Goal: Task Accomplishment & Management: Use online tool/utility

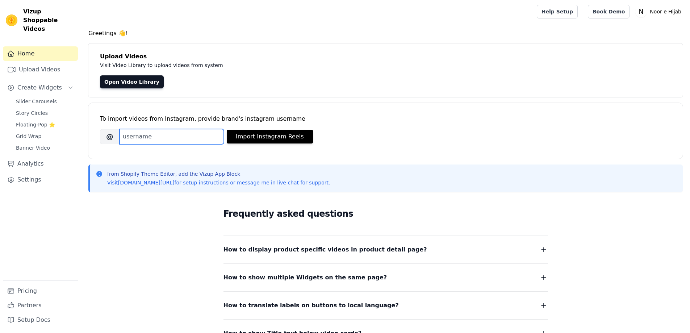
click at [150, 134] on input "Brand's Instagram Username" at bounding box center [172, 136] width 104 height 15
paste input "noorehijabofficial"
type input "noorehijabofficial"
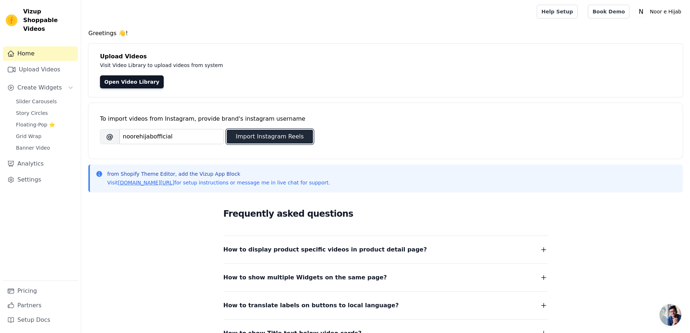
click at [269, 138] on button "Import Instagram Reels" at bounding box center [270, 137] width 86 height 14
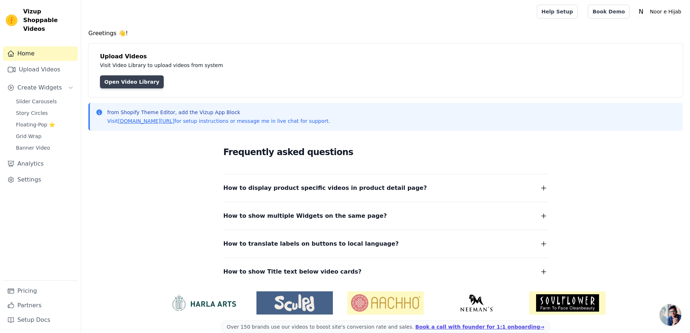
click at [118, 77] on link "Open Video Library" at bounding box center [132, 81] width 64 height 13
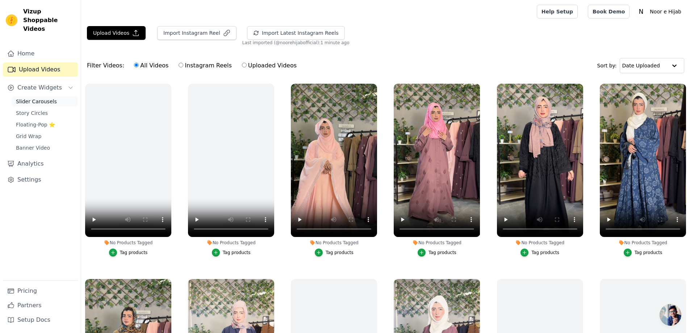
click at [36, 96] on link "Slider Carousels" at bounding box center [45, 101] width 66 height 10
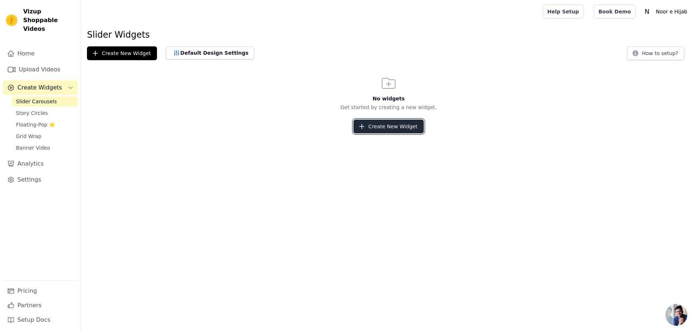
click at [387, 124] on button "Create New Widget" at bounding box center [388, 127] width 70 height 14
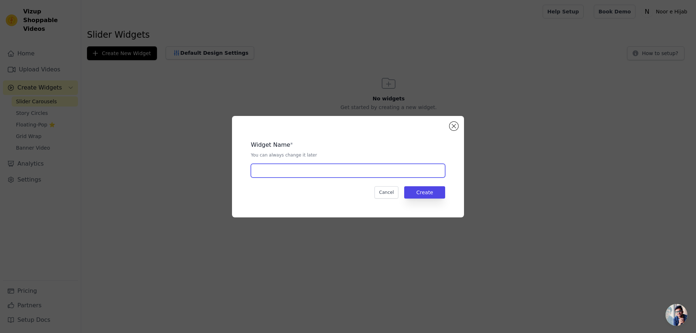
click at [317, 172] on input "text" at bounding box center [348, 171] width 194 height 14
type input "videos carousel"
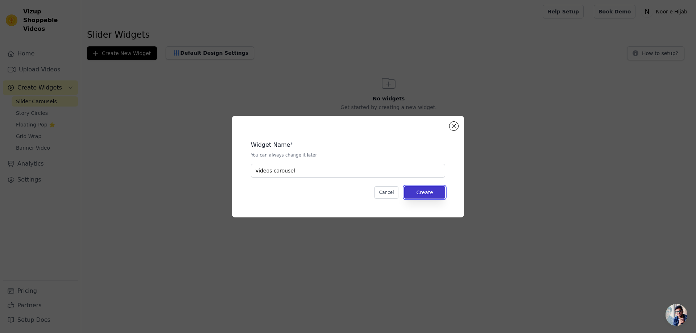
click at [434, 191] on button "Create" at bounding box center [424, 192] width 41 height 12
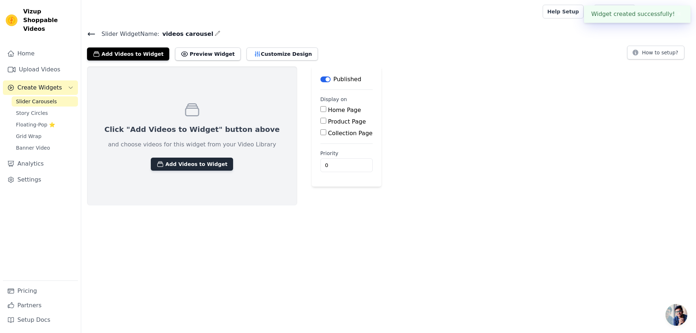
click at [186, 158] on button "Add Videos to Widget" at bounding box center [192, 164] width 82 height 13
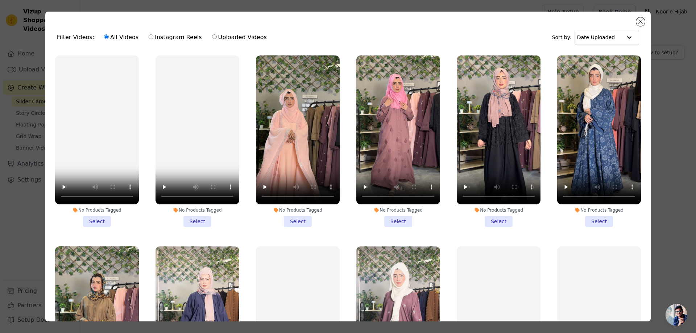
click at [289, 217] on li "No Products Tagged Select" at bounding box center [298, 140] width 84 height 171
click at [0, 0] on input "No Products Tagged Select" at bounding box center [0, 0] width 0 height 0
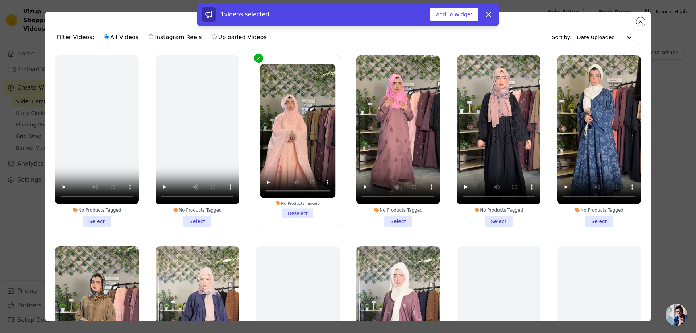
click at [392, 222] on li "No Products Tagged Select" at bounding box center [398, 140] width 84 height 171
click at [0, 0] on input "No Products Tagged Select" at bounding box center [0, 0] width 0 height 0
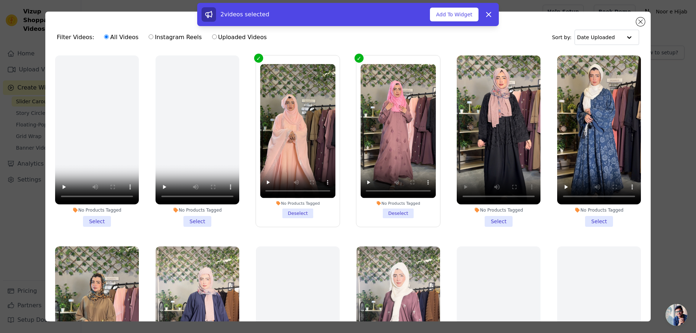
click at [504, 221] on li "No Products Tagged Select" at bounding box center [499, 140] width 84 height 171
click at [0, 0] on input "No Products Tagged Select" at bounding box center [0, 0] width 0 height 0
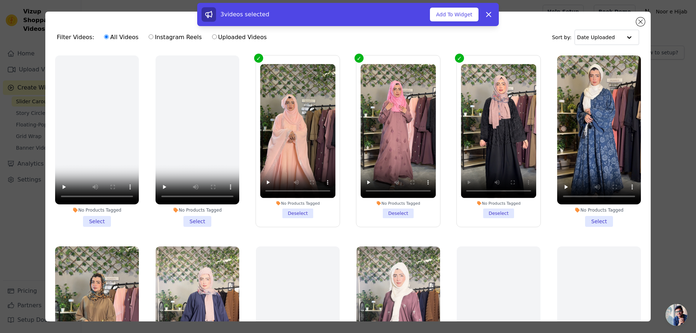
click at [591, 217] on li "No Products Tagged Select" at bounding box center [599, 140] width 84 height 171
click at [0, 0] on input "No Products Tagged Select" at bounding box center [0, 0] width 0 height 0
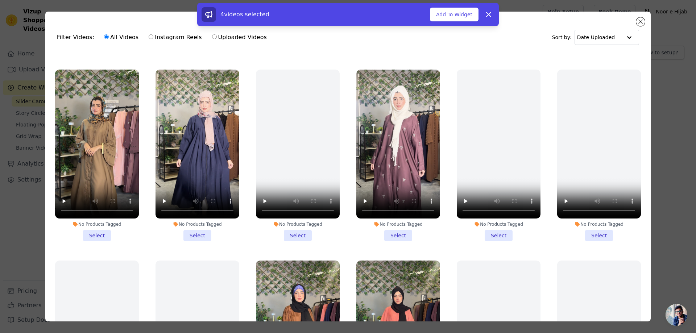
scroll to position [181, 0]
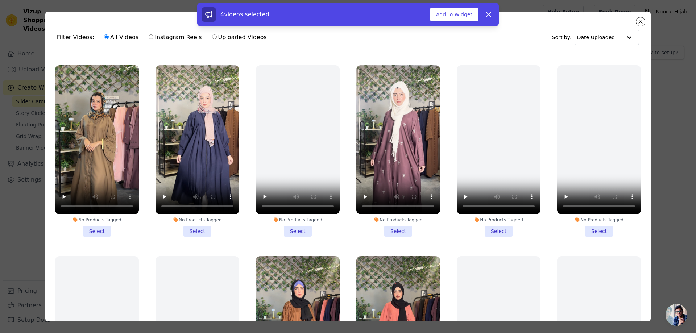
drag, startPoint x: 91, startPoint y: 224, endPoint x: 104, endPoint y: 219, distance: 13.8
click at [91, 224] on li "No Products Tagged Select" at bounding box center [97, 150] width 84 height 171
click at [0, 0] on input "No Products Tagged Select" at bounding box center [0, 0] width 0 height 0
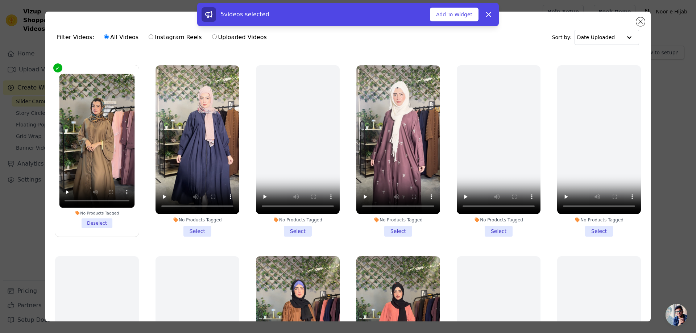
click at [189, 222] on li "No Products Tagged Select" at bounding box center [197, 150] width 84 height 171
click at [0, 0] on input "No Products Tagged Select" at bounding box center [0, 0] width 0 height 0
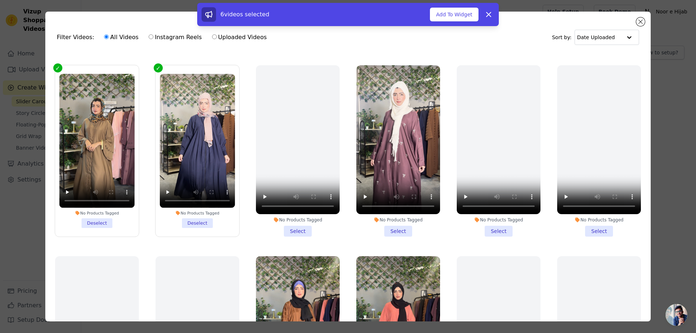
click at [393, 226] on li "No Products Tagged Select" at bounding box center [398, 150] width 84 height 171
click at [0, 0] on input "No Products Tagged Select" at bounding box center [0, 0] width 0 height 0
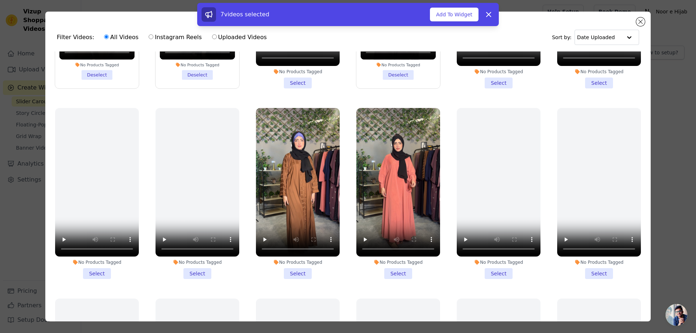
scroll to position [399, 0]
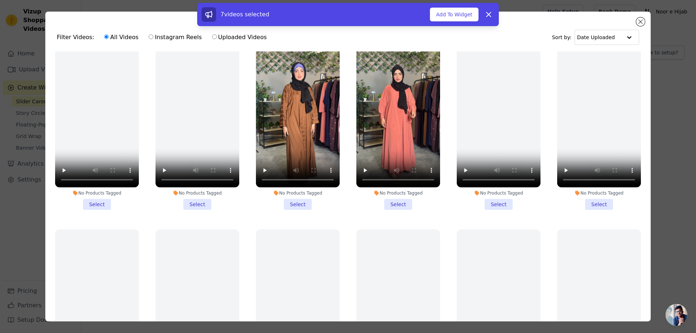
click at [292, 199] on li "No Products Tagged Select" at bounding box center [298, 124] width 84 height 171
click at [0, 0] on input "No Products Tagged Select" at bounding box center [0, 0] width 0 height 0
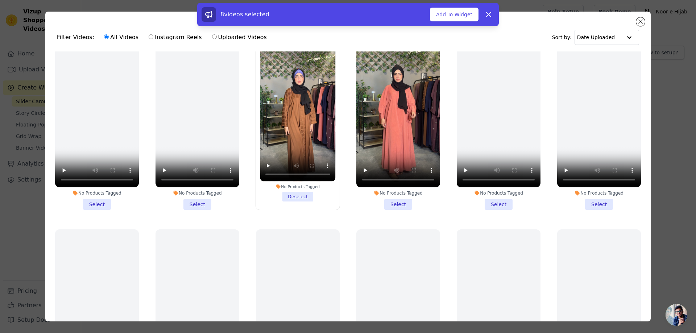
click at [398, 192] on li "No Products Tagged Select" at bounding box center [398, 124] width 84 height 171
click at [0, 0] on input "No Products Tagged Select" at bounding box center [0, 0] width 0 height 0
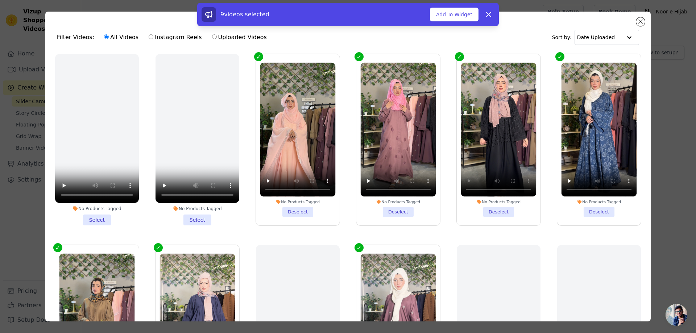
scroll to position [0, 0]
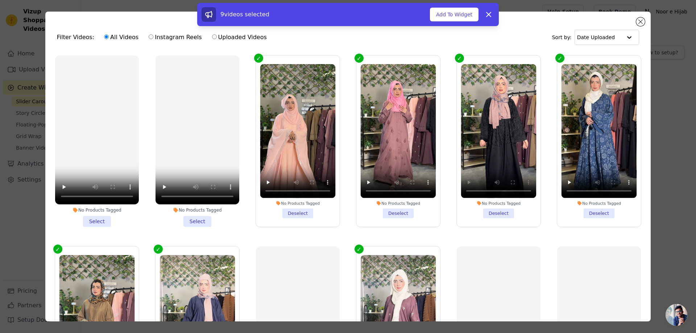
drag, startPoint x: 463, startPoint y: 11, endPoint x: 374, endPoint y: 56, distance: 100.0
click at [375, 57] on div "Filter Videos: All Videos Instagram Reels Uploaded Videos Sort by: Date Uploade…" at bounding box center [347, 167] width 605 height 310
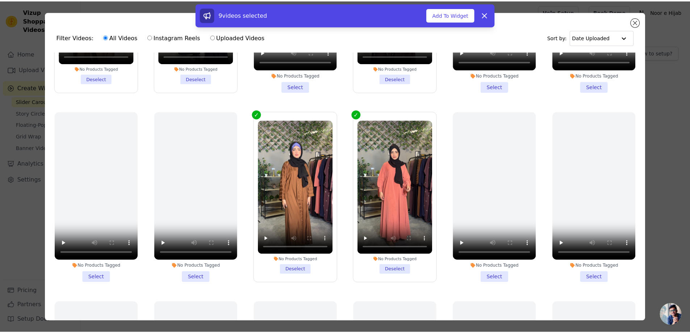
scroll to position [326, 0]
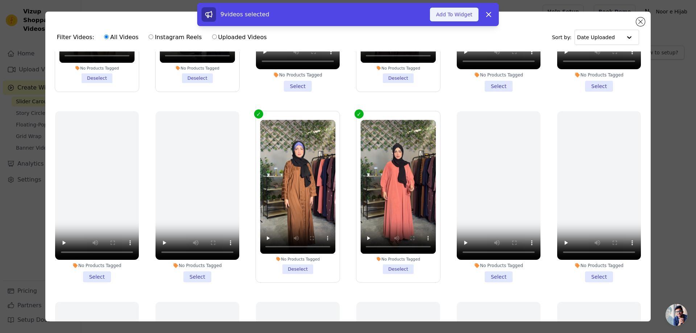
click at [444, 17] on button "Add To Widget" at bounding box center [454, 15] width 49 height 14
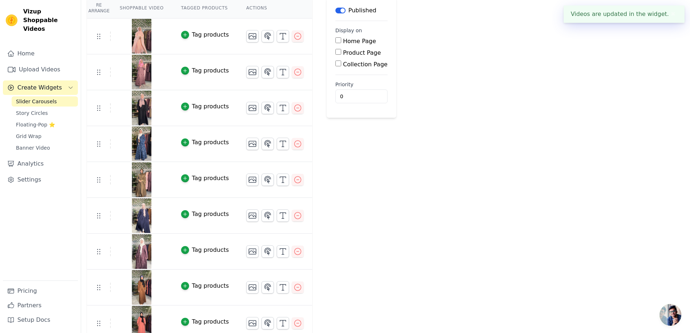
scroll to position [77, 0]
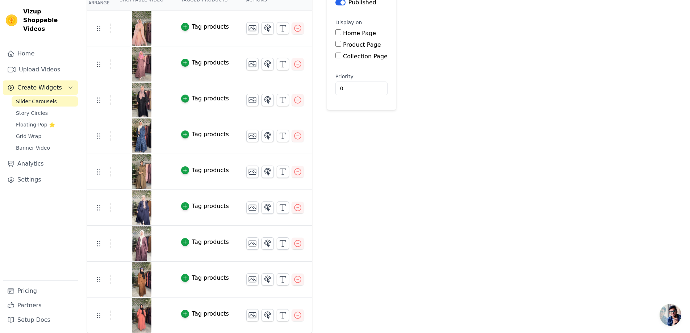
click at [336, 35] on div "Home Page" at bounding box center [362, 33] width 52 height 9
click at [336, 34] on input "Home Page" at bounding box center [339, 32] width 6 height 6
checkbox input "true"
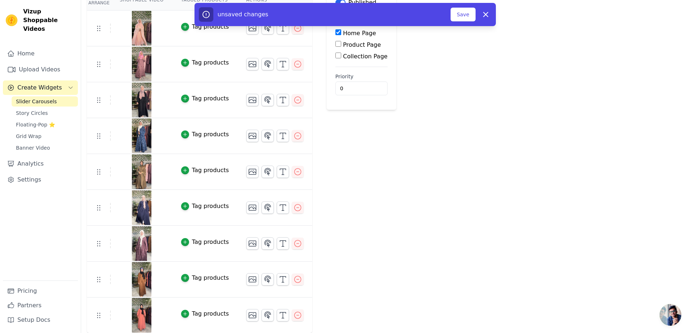
click at [336, 53] on input "Collection Page" at bounding box center [339, 56] width 6 height 6
checkbox input "true"
click at [336, 46] on input "Product Page" at bounding box center [339, 44] width 6 height 6
checkbox input "true"
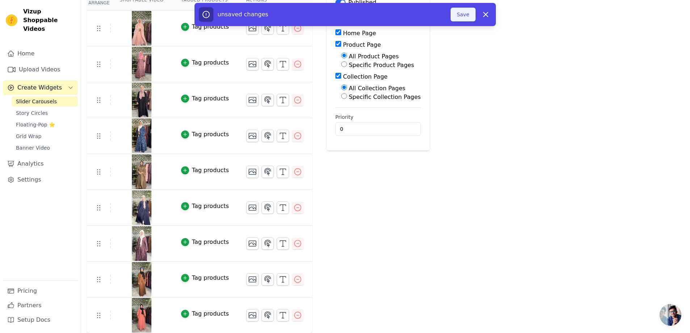
click at [455, 18] on button "Save" at bounding box center [463, 15] width 25 height 14
click at [466, 17] on button "Save" at bounding box center [463, 15] width 25 height 14
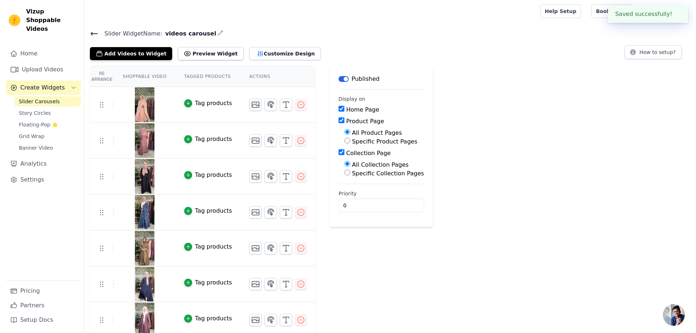
scroll to position [0, 0]
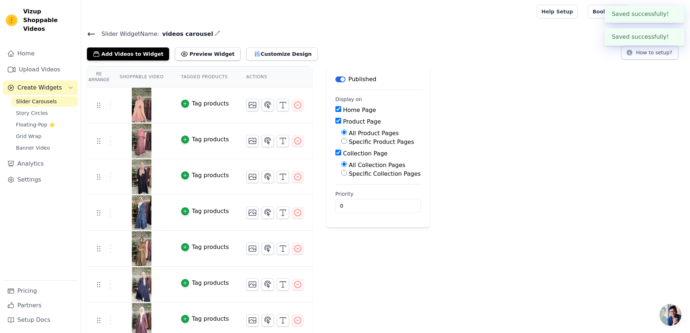
click at [91, 37] on icon at bounding box center [91, 34] width 9 height 9
